Goal: Task Accomplishment & Management: Use online tool/utility

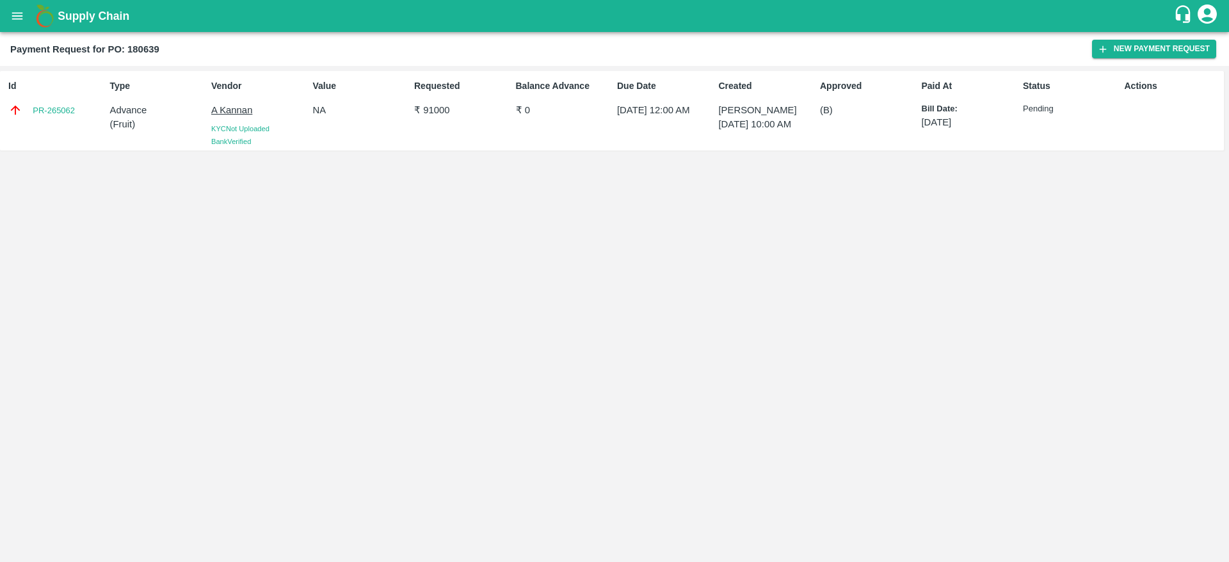
click at [17, 12] on icon "open drawer" at bounding box center [17, 15] width 11 height 7
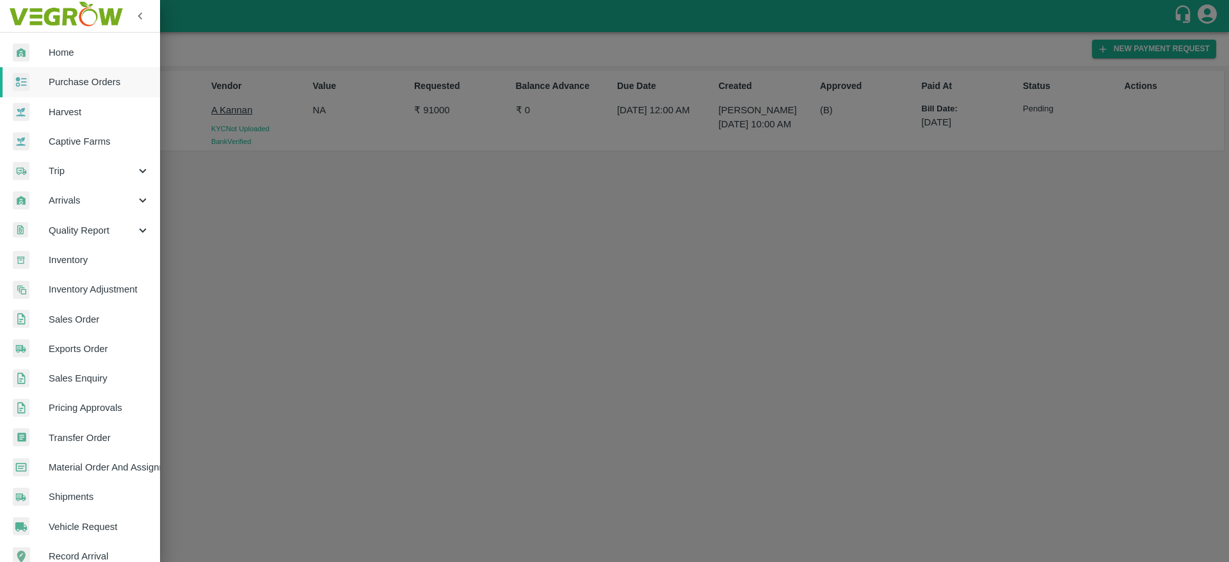
click at [64, 58] on span "Home" at bounding box center [99, 52] width 101 height 14
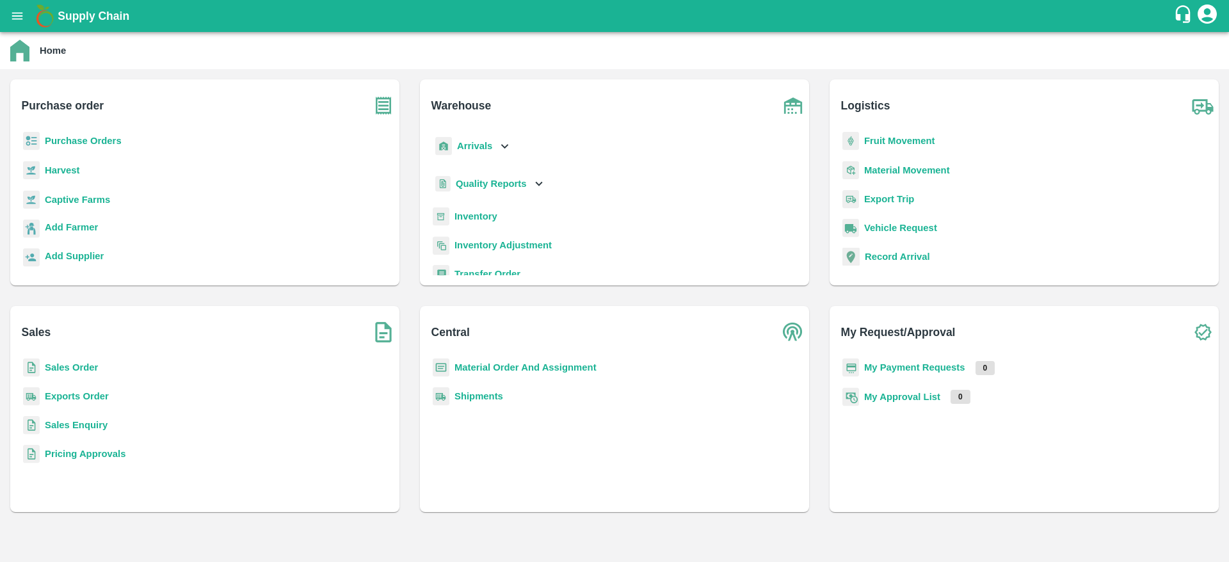
click at [56, 367] on b "Sales Order" at bounding box center [71, 367] width 53 height 10
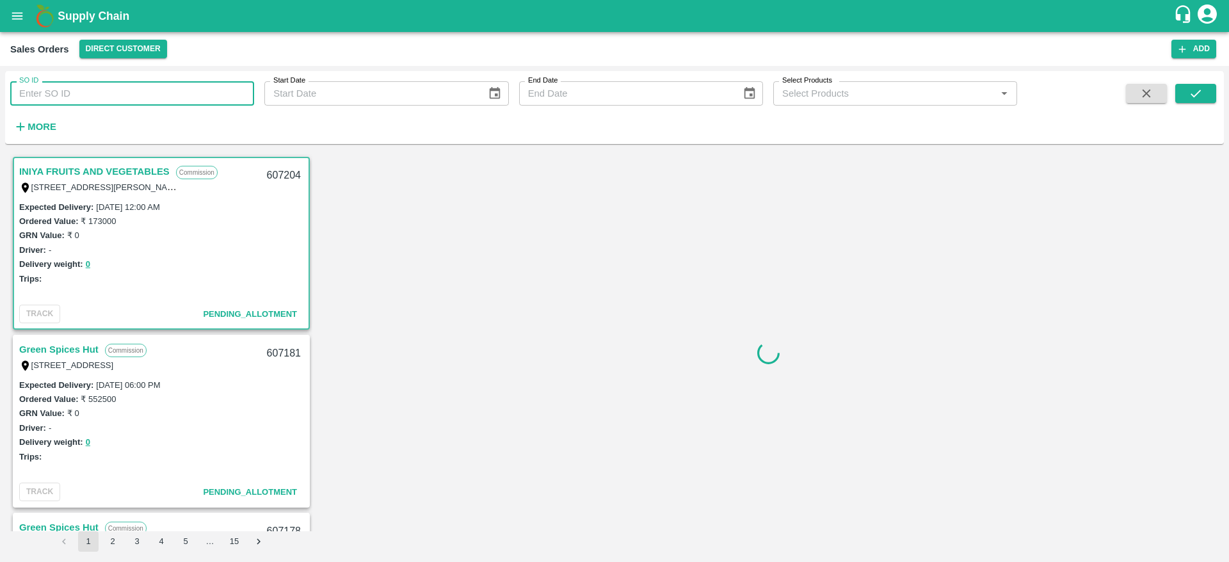
click at [44, 96] on input "SO ID" at bounding box center [132, 93] width 244 height 24
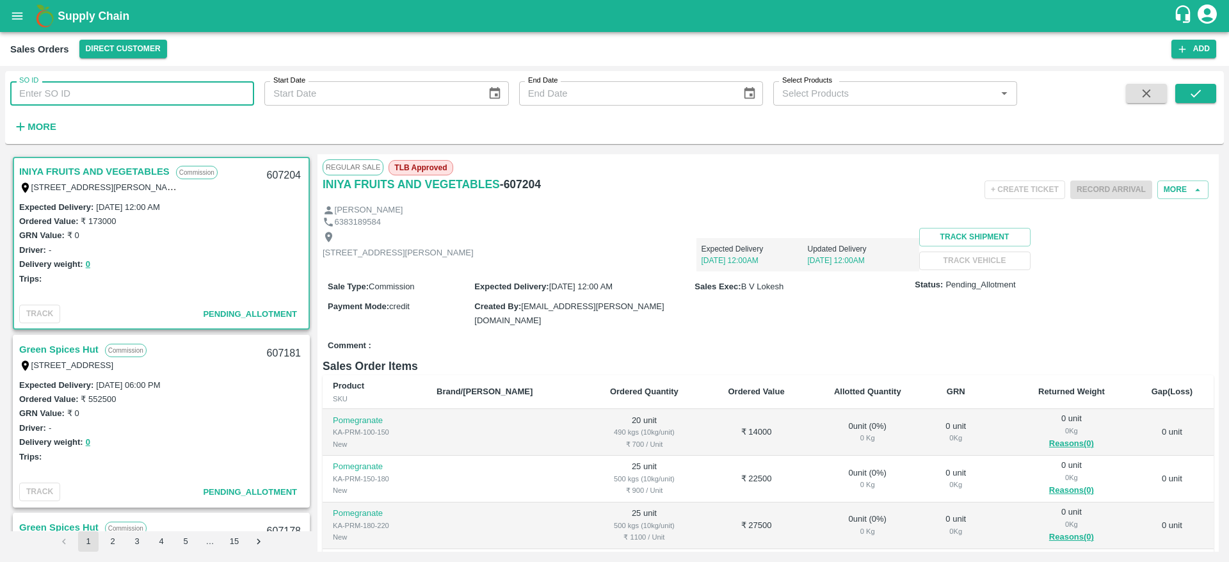
paste input "606030"
type input "606030"
click at [1203, 85] on button "submit" at bounding box center [1195, 93] width 41 height 19
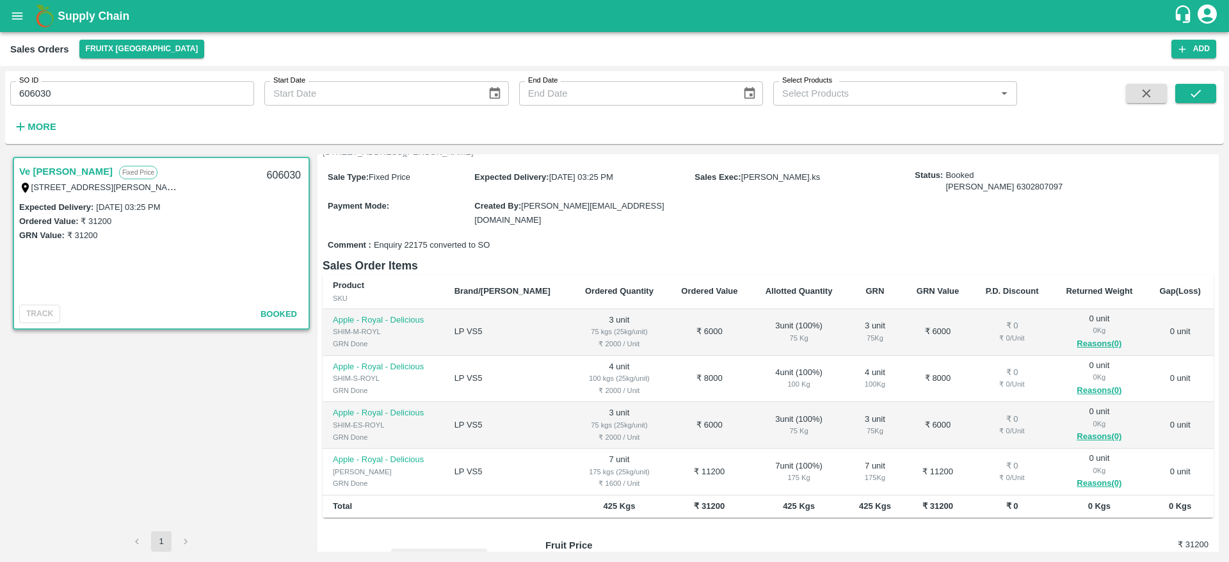
scroll to position [120, 0]
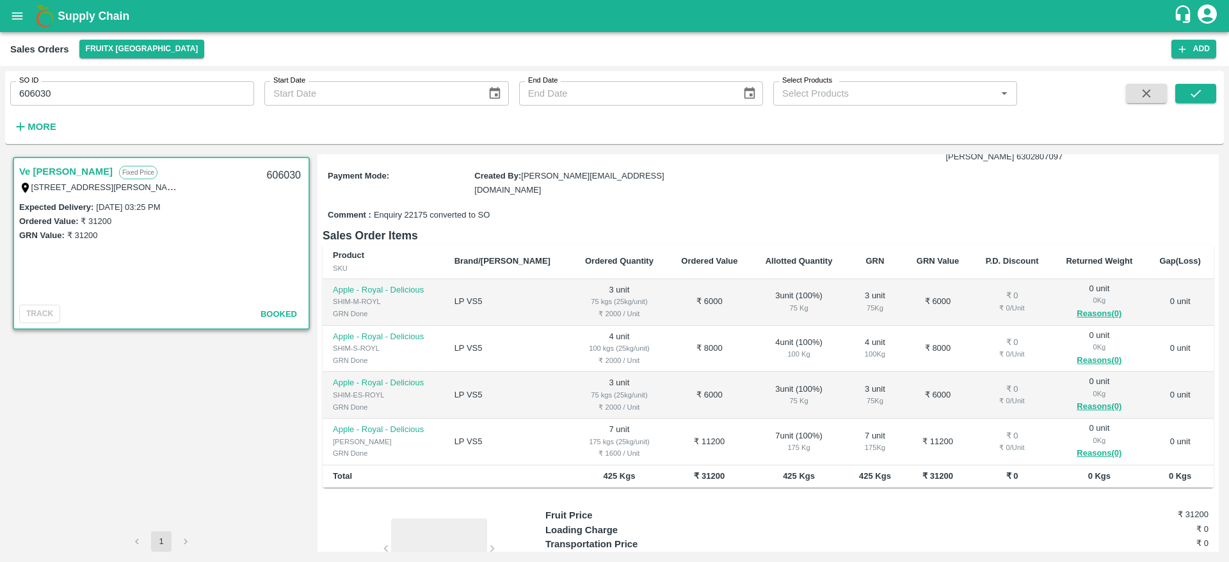
click at [151, 86] on input "606030" at bounding box center [132, 93] width 244 height 24
paste input "text"
type input "6"
paste input "text"
click at [1184, 93] on button "submit" at bounding box center [1195, 93] width 41 height 19
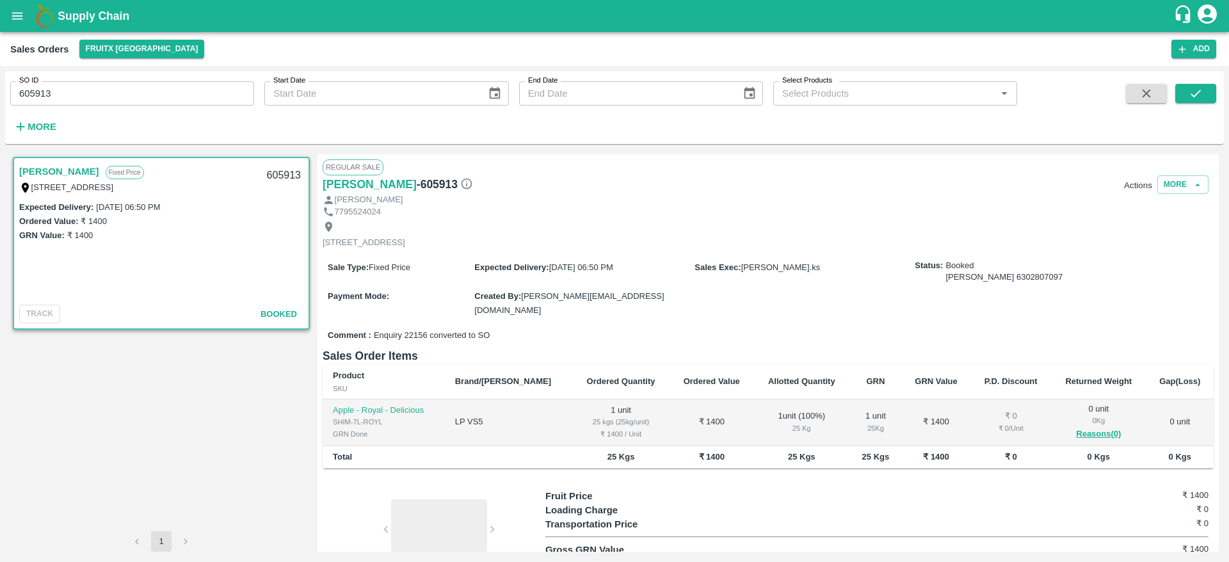
scroll to position [65, 0]
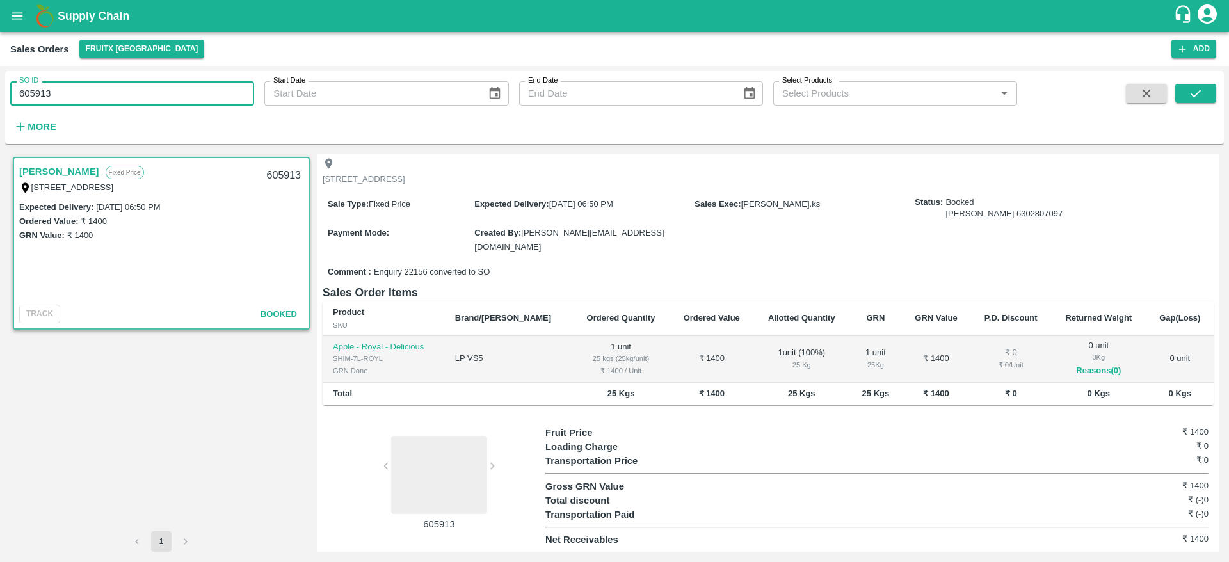
click at [58, 91] on input "605913" at bounding box center [132, 93] width 244 height 24
type input "605913"
paste input "text"
click at [120, 91] on input "606030" at bounding box center [132, 93] width 244 height 24
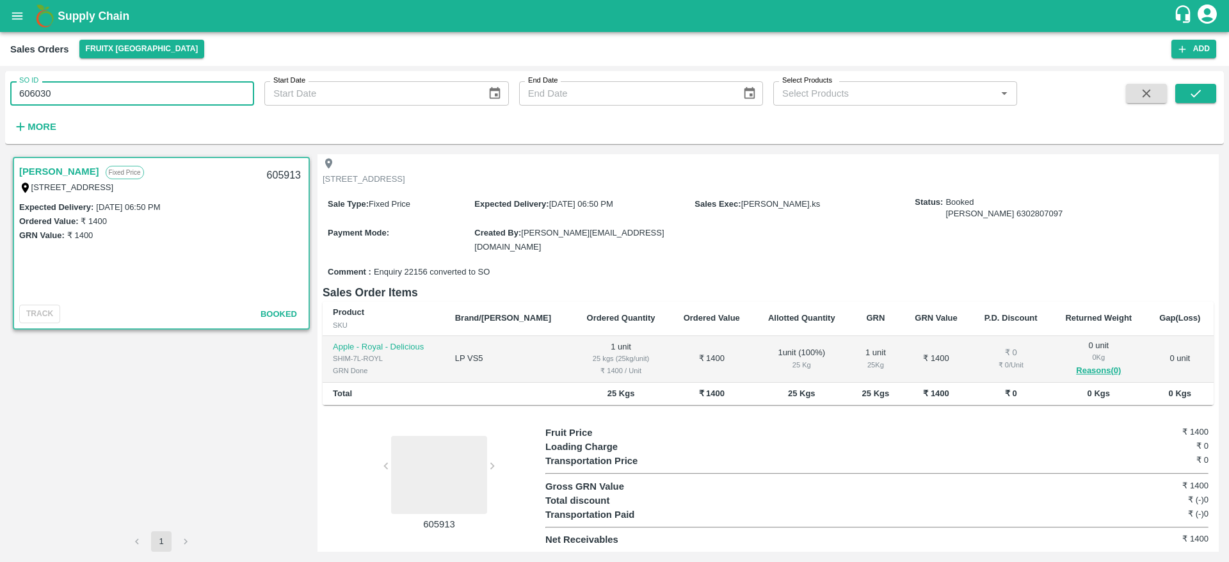
click at [120, 91] on input "606030" at bounding box center [132, 93] width 244 height 24
type input "606030"
paste input "text"
type input "606574"
click at [1186, 87] on button "submit" at bounding box center [1195, 93] width 41 height 19
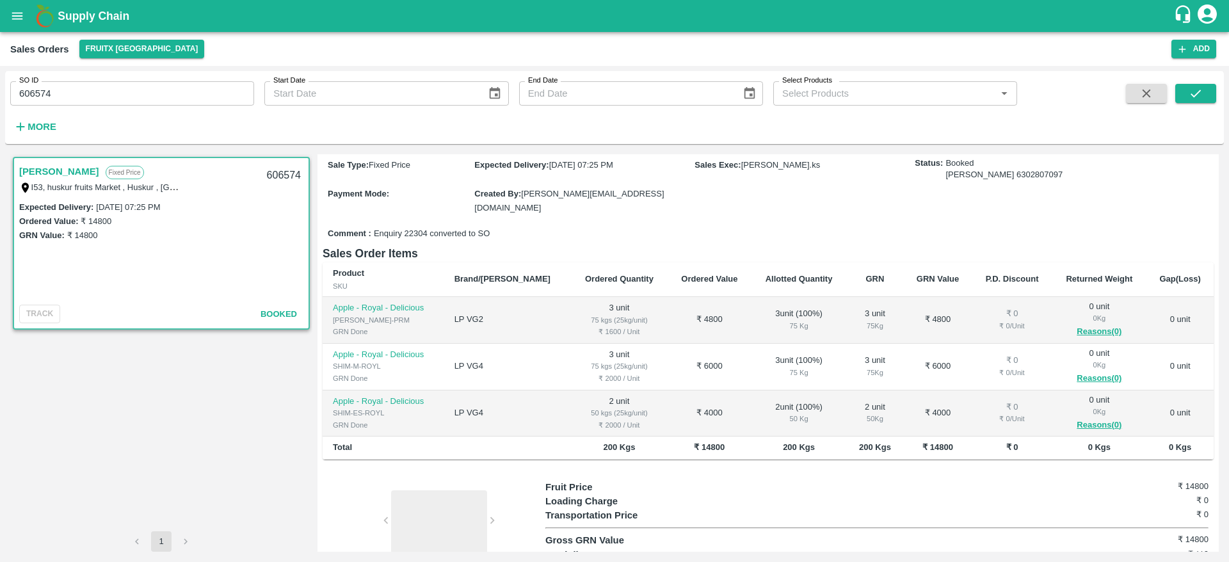
scroll to position [158, 0]
